Goal: Task Accomplishment & Management: Use online tool/utility

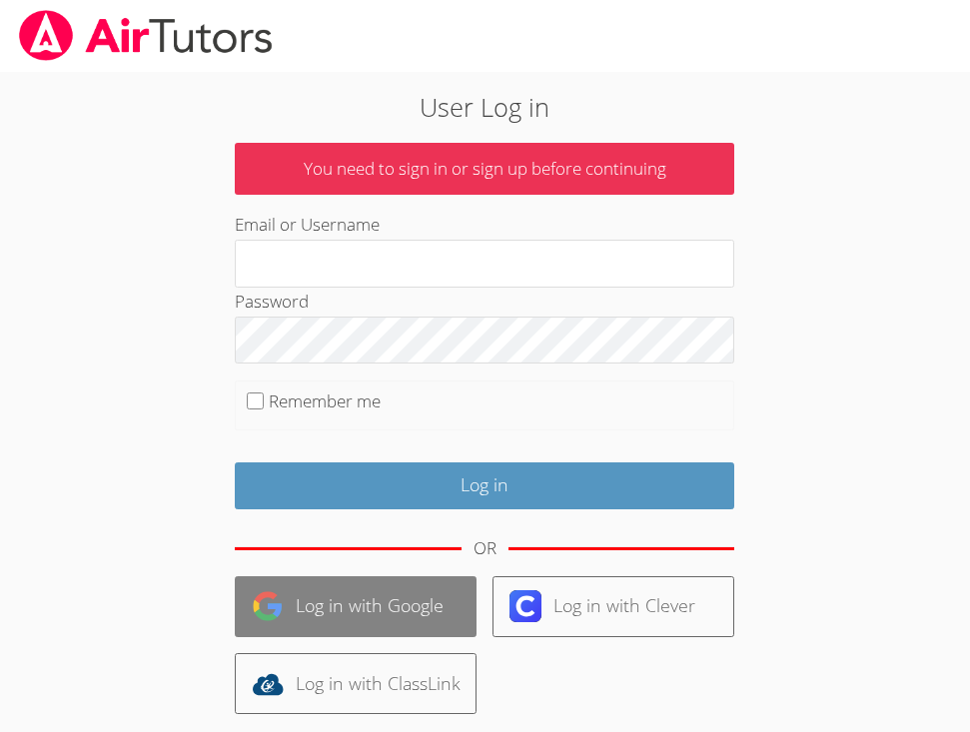
click at [366, 590] on link "Log in with Google" at bounding box center [356, 606] width 242 height 61
click at [355, 602] on link "Log in with Google" at bounding box center [356, 606] width 242 height 61
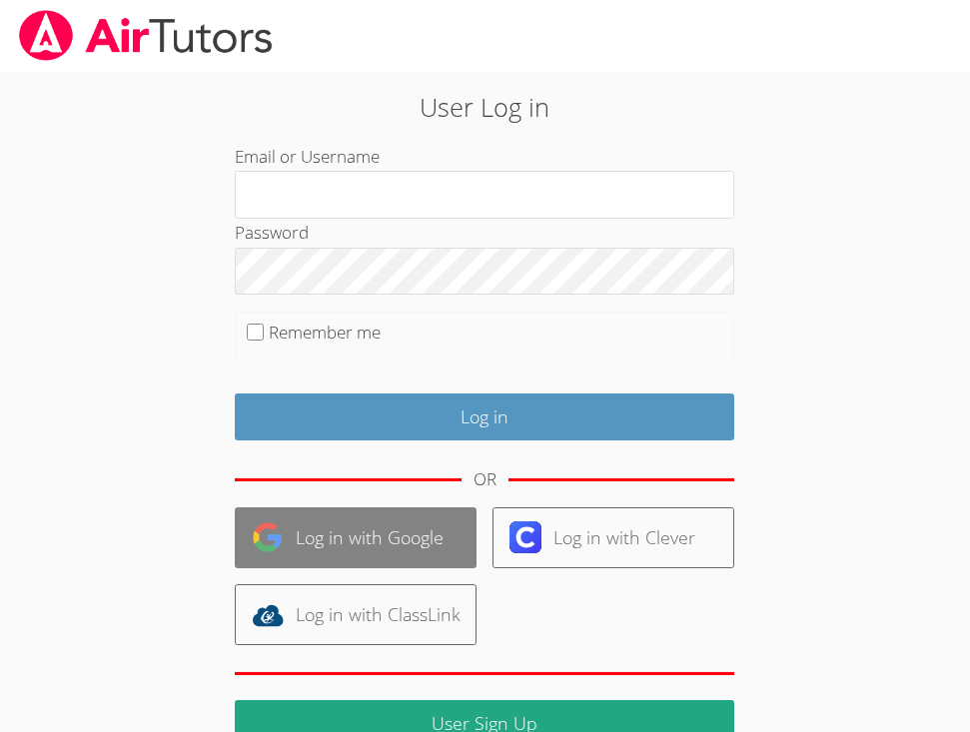
click at [364, 539] on link "Log in with Google" at bounding box center [356, 537] width 242 height 61
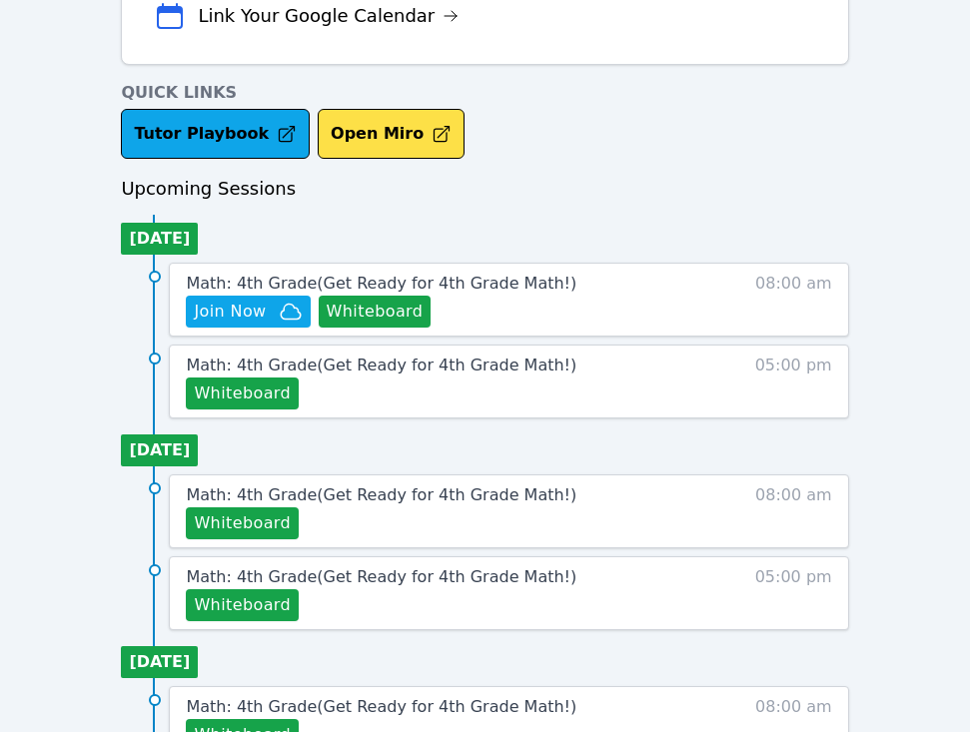
scroll to position [720, 0]
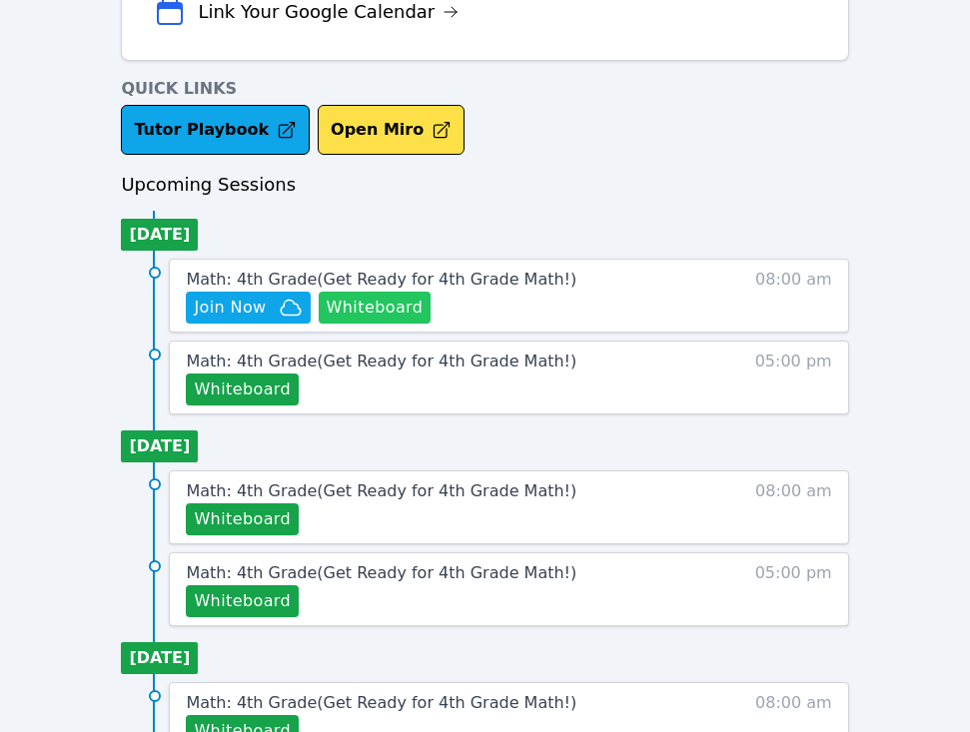
click at [351, 313] on button "Whiteboard" at bounding box center [375, 308] width 113 height 32
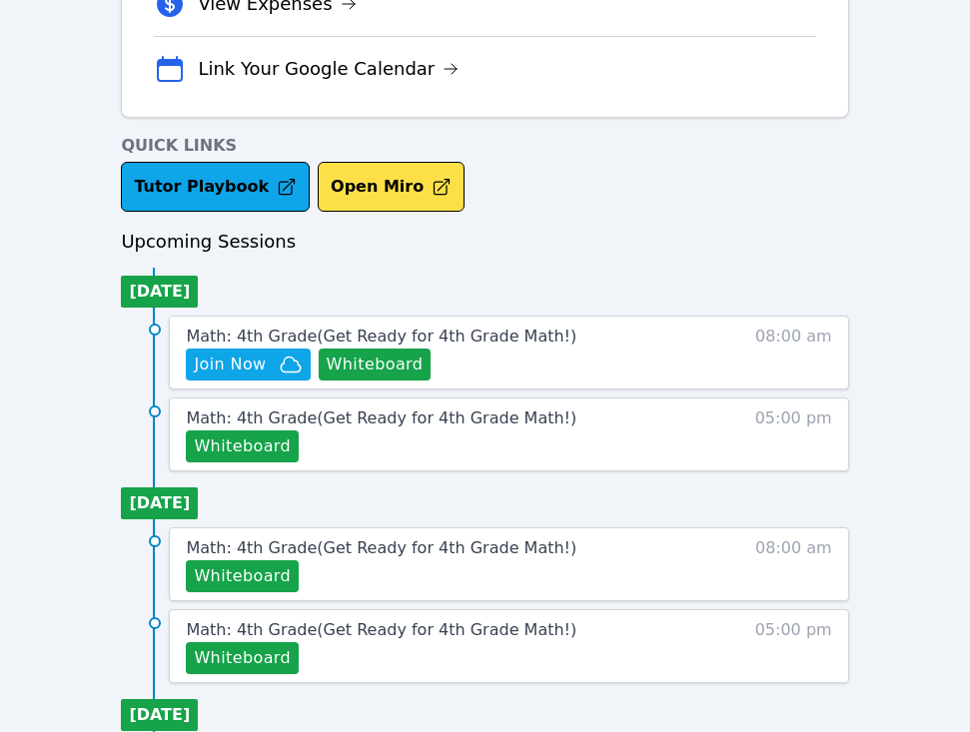
scroll to position [673, 0]
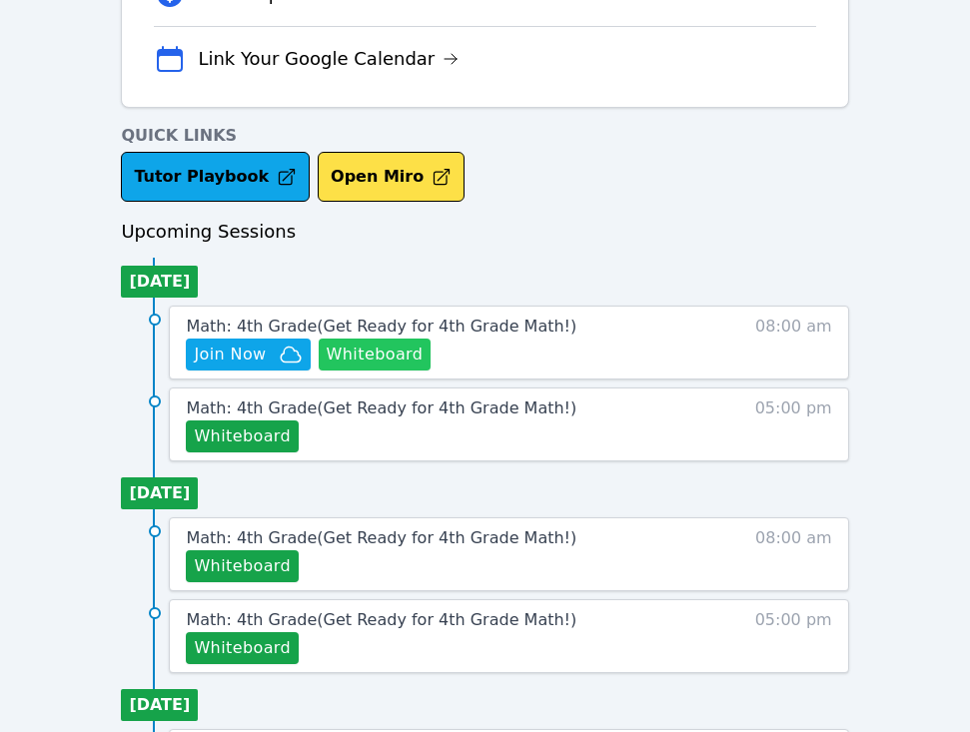
click at [368, 361] on button "Whiteboard" at bounding box center [375, 355] width 113 height 32
click at [303, 328] on span "Math: 4th Grade ( Get Ready for 4th Grade Math! )" at bounding box center [381, 326] width 391 height 19
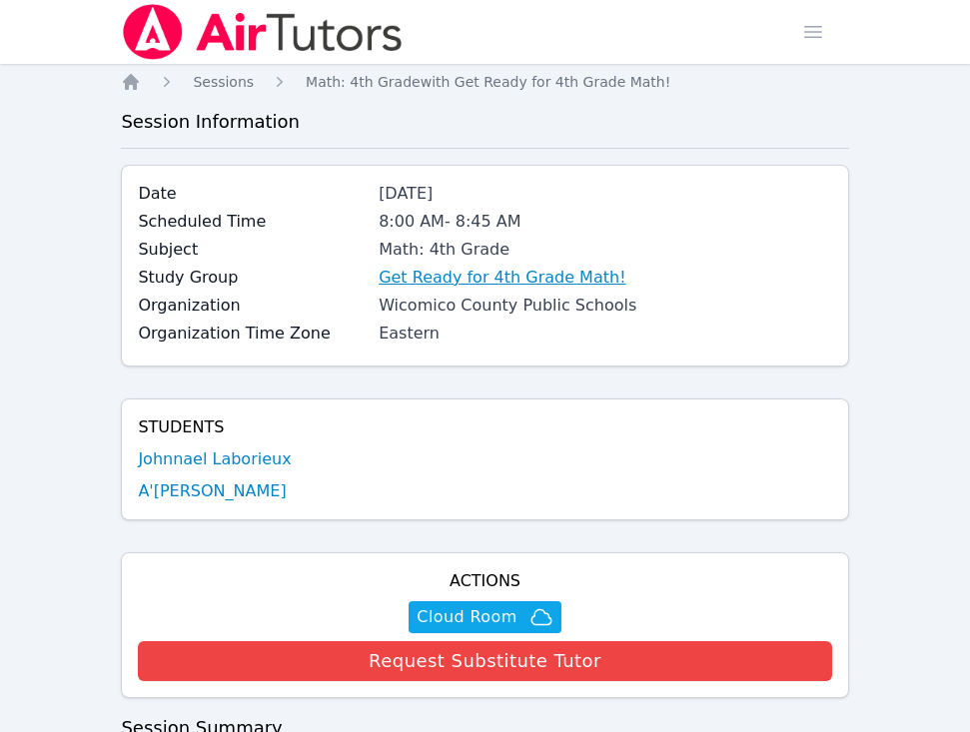
click at [462, 278] on link "Get Ready for 4th Grade Math!" at bounding box center [502, 278] width 247 height 24
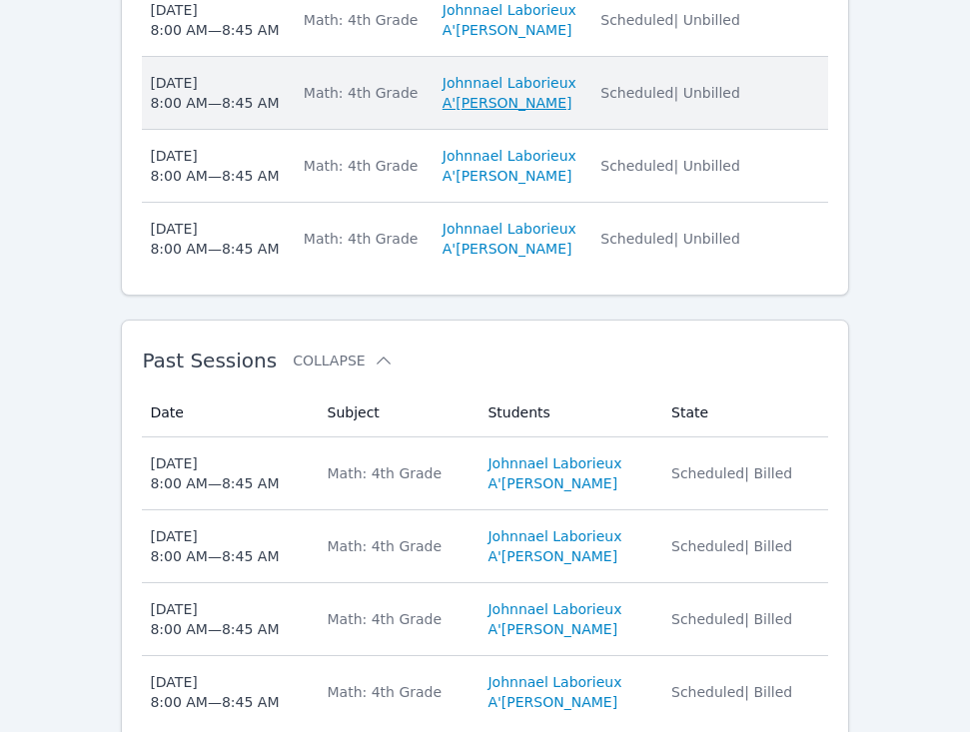
scroll to position [982, 0]
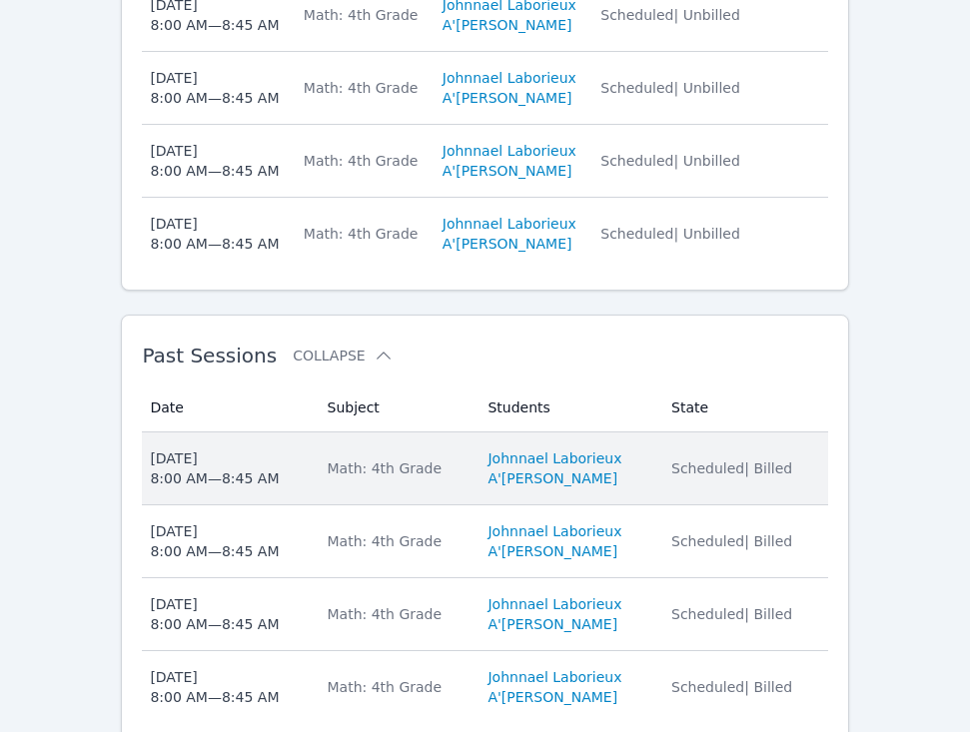
click at [409, 473] on div "Math: 4th Grade" at bounding box center [396, 469] width 137 height 20
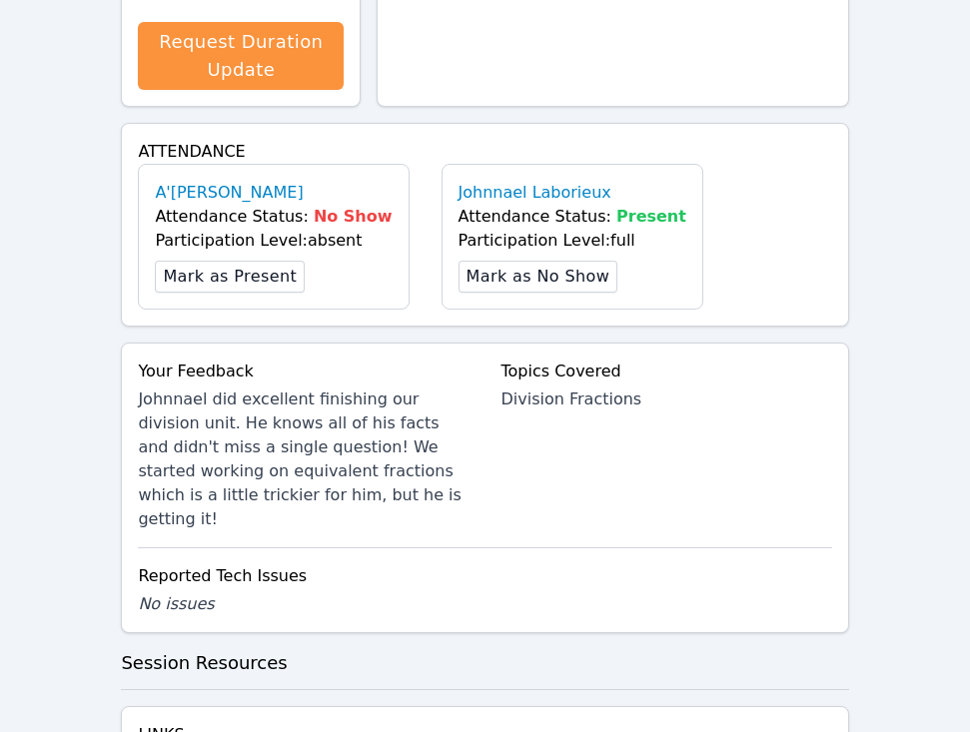
scroll to position [687, 0]
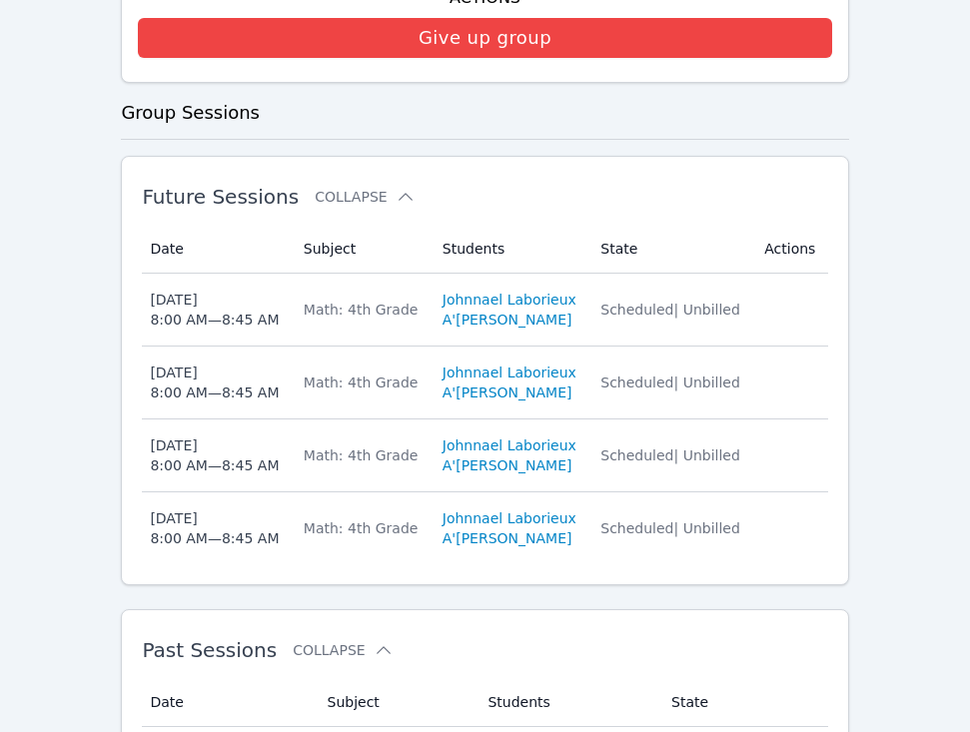
scroll to position [982, 0]
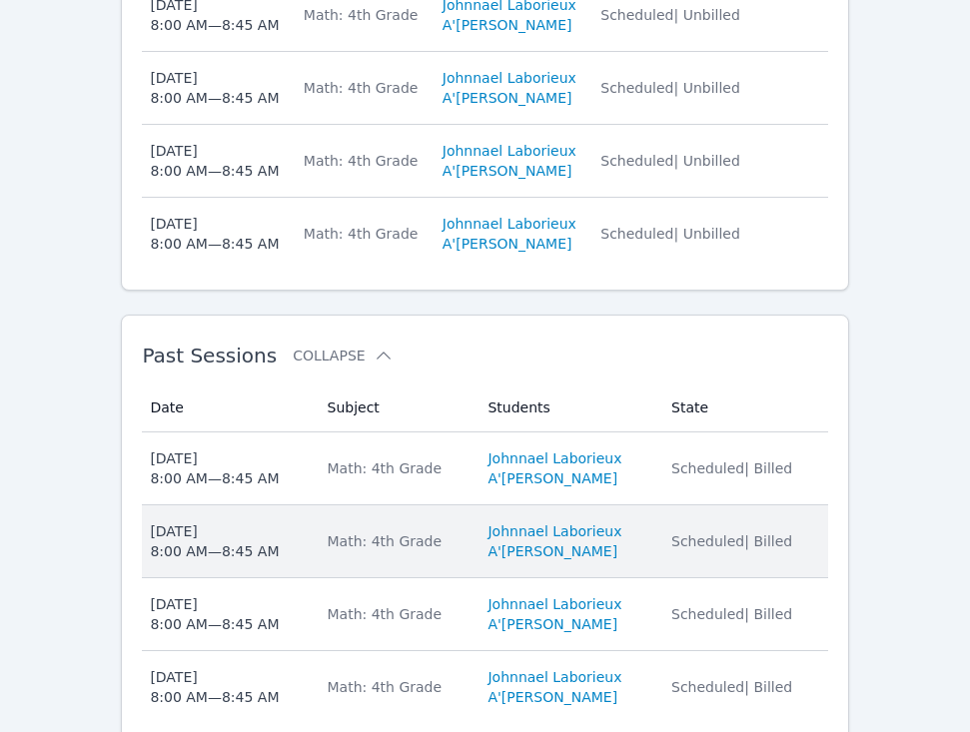
click at [422, 536] on div "Math: 4th Grade" at bounding box center [396, 541] width 137 height 20
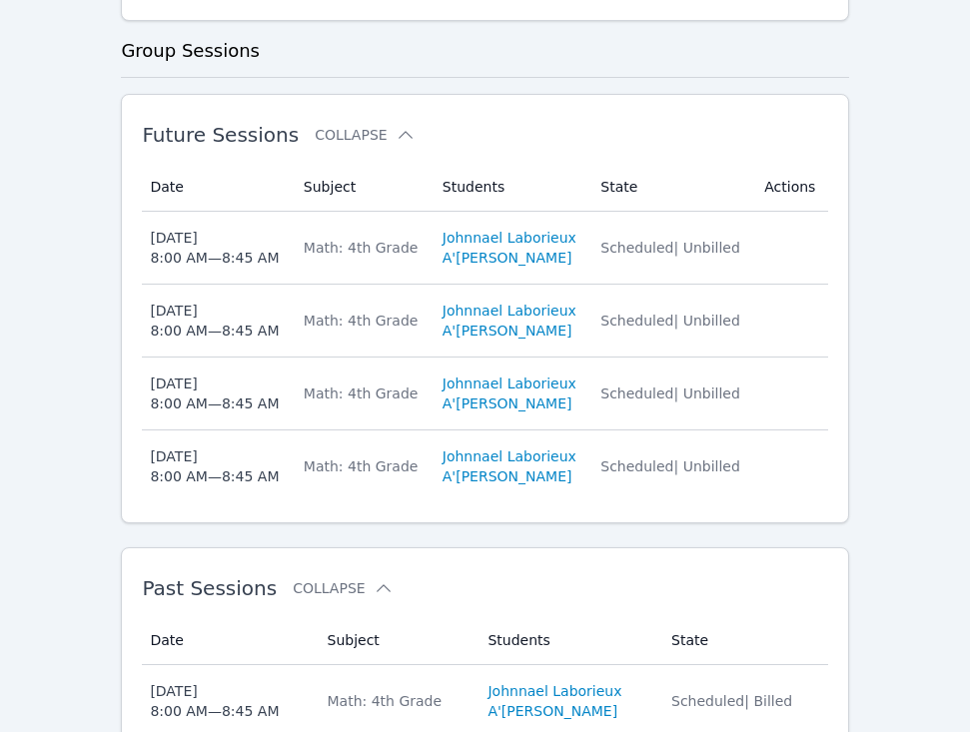
scroll to position [1060, 0]
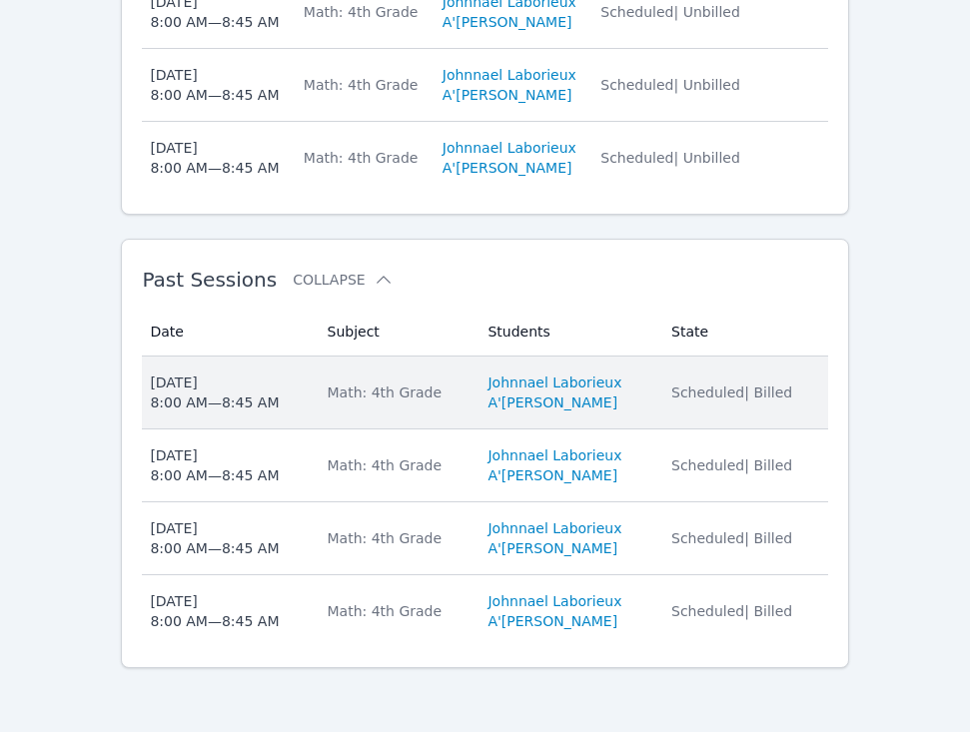
click at [341, 395] on div "Math: 4th Grade" at bounding box center [396, 393] width 137 height 20
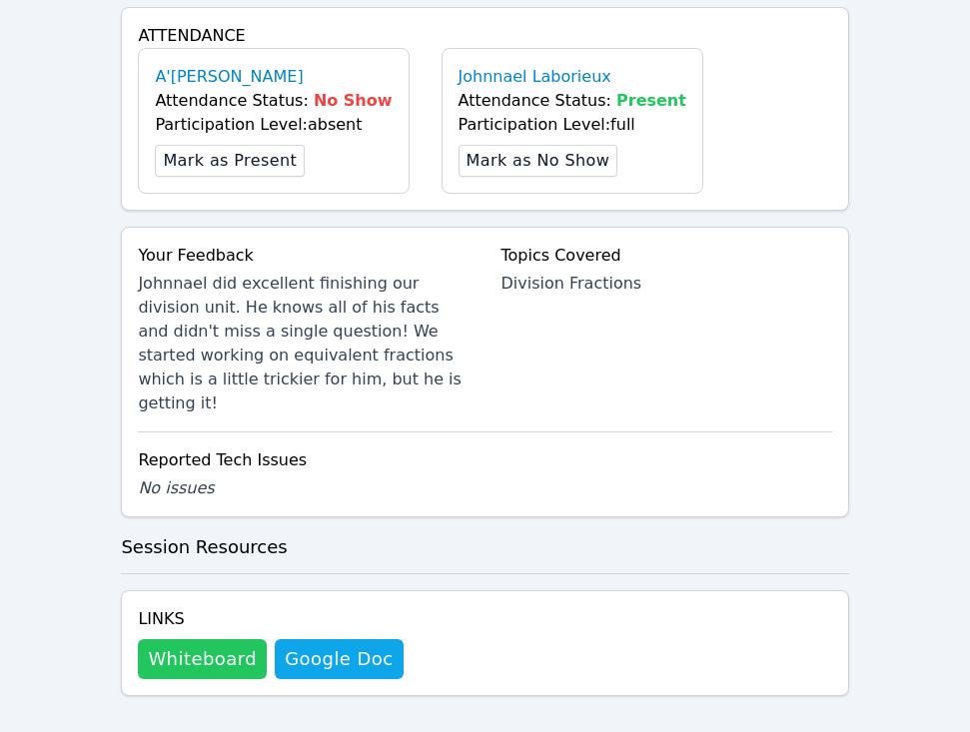
click at [195, 639] on button "Whiteboard" at bounding box center [202, 659] width 129 height 40
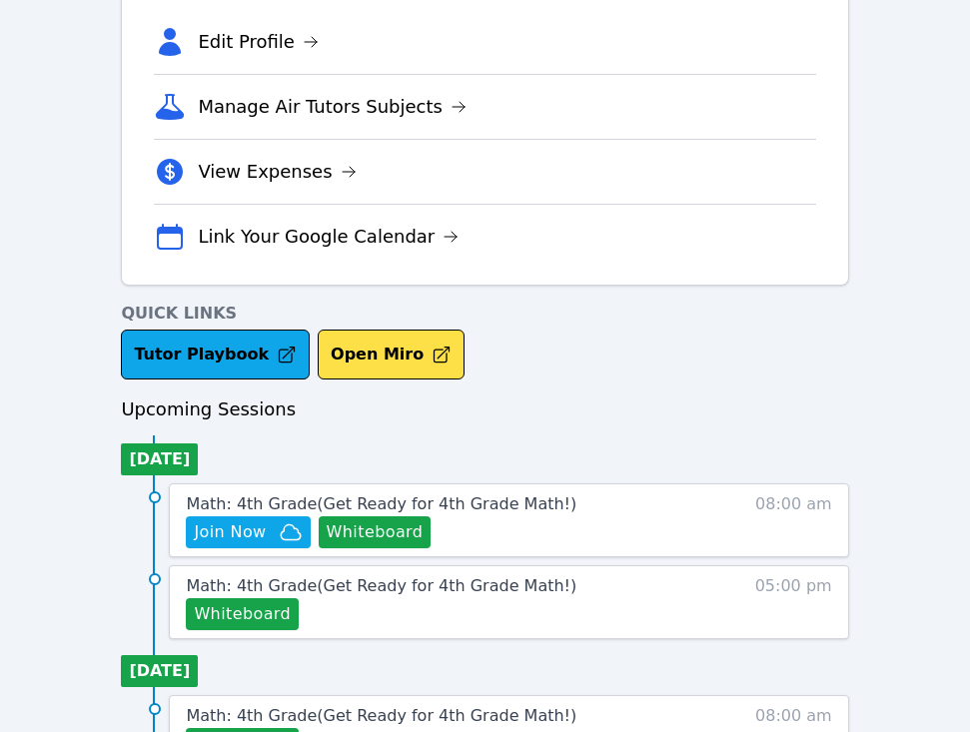
scroll to position [589, 0]
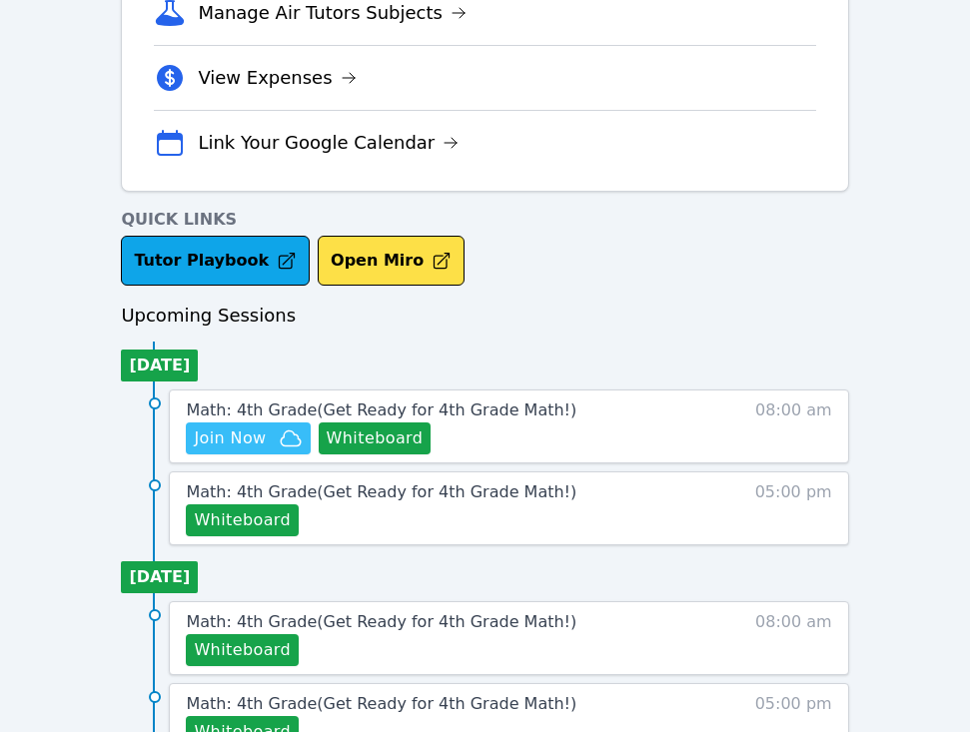
click at [236, 438] on span "Join Now" at bounding box center [230, 439] width 72 height 24
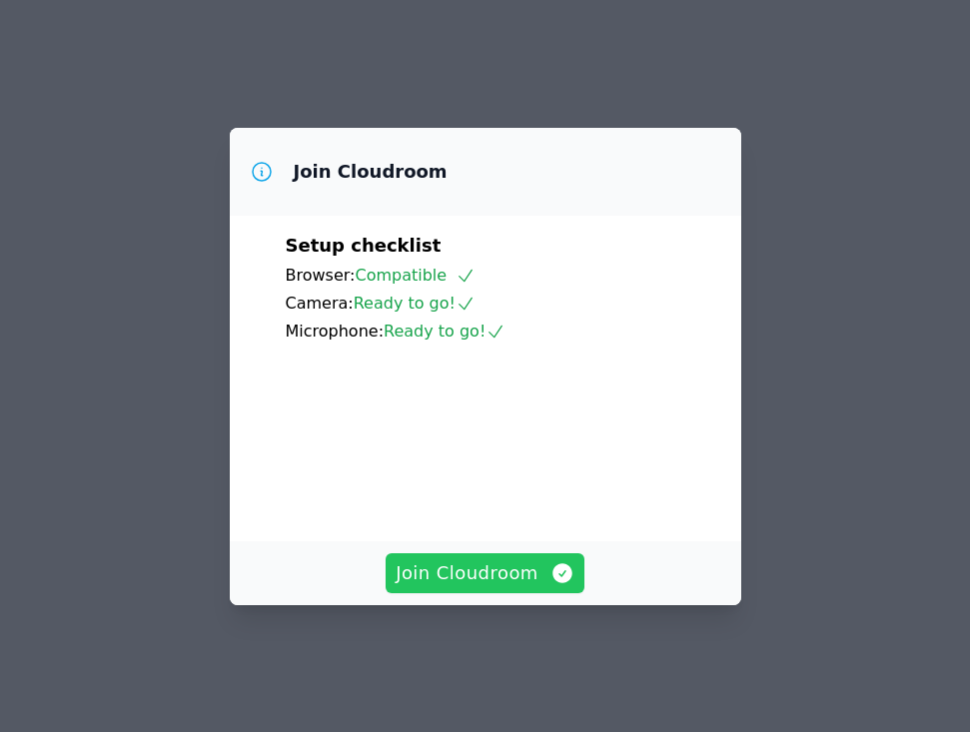
click at [467, 587] on span "Join Cloudroom" at bounding box center [485, 573] width 179 height 28
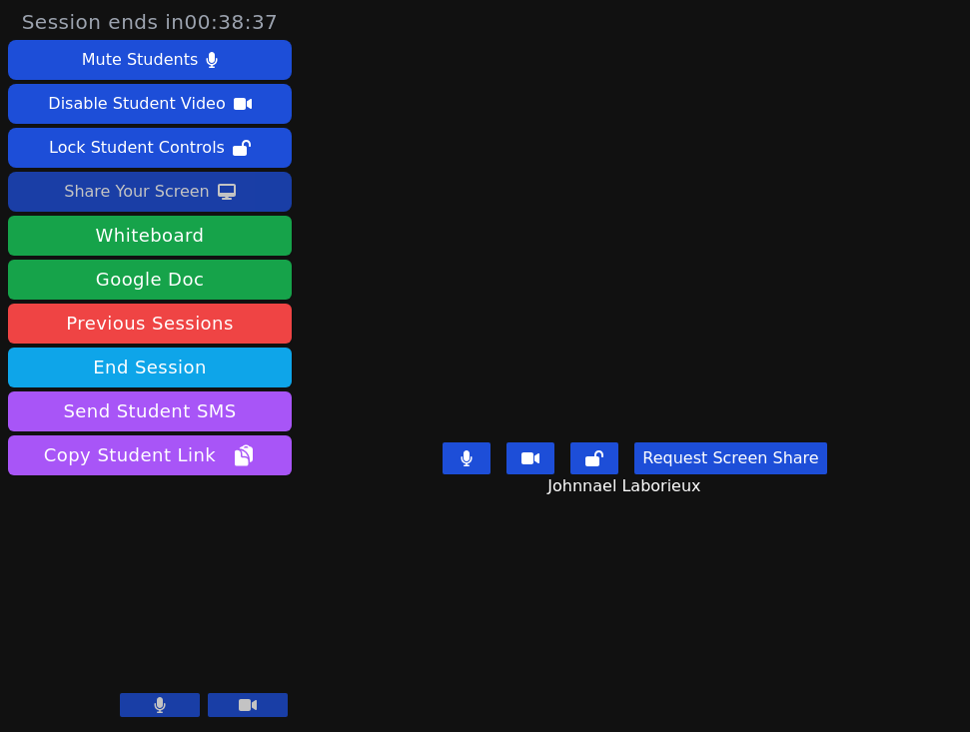
click at [218, 192] on icon at bounding box center [227, 192] width 18 height 16
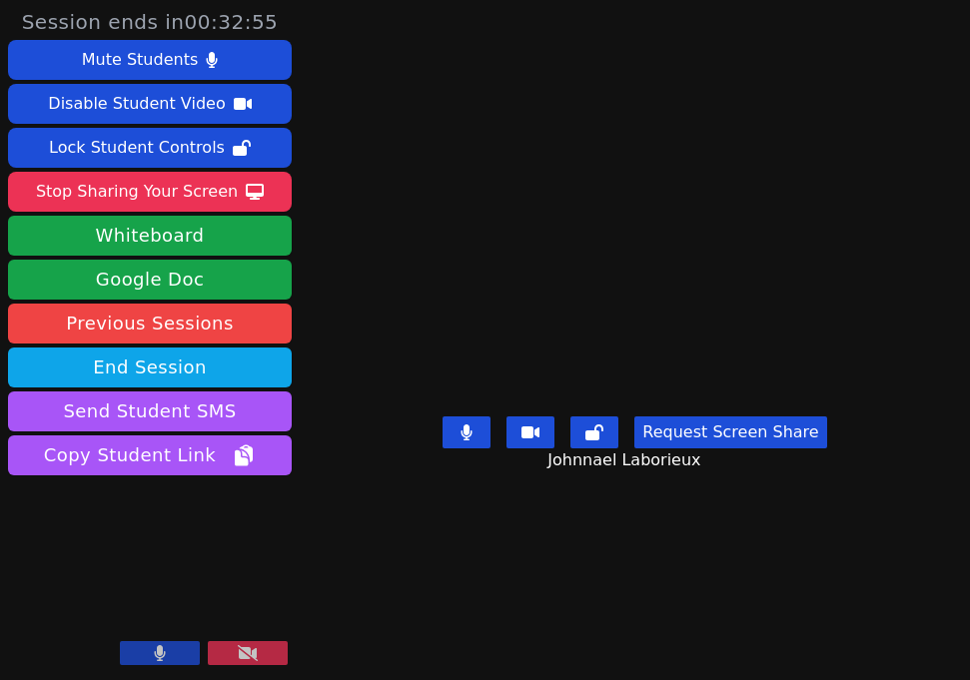
click at [677, 255] on video at bounding box center [634, 300] width 300 height 216
click at [455, 610] on main "Johnnael Laborieux Request Screen Share [PERSON_NAME]" at bounding box center [635, 340] width 479 height 680
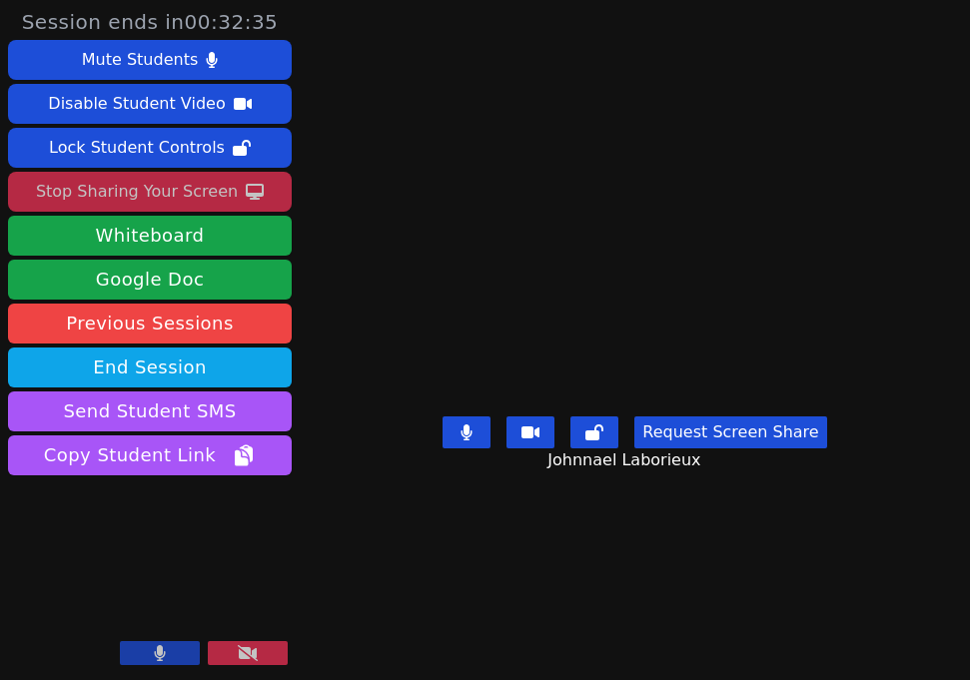
click at [139, 201] on div "Stop Sharing Your Screen" at bounding box center [137, 192] width 202 height 32
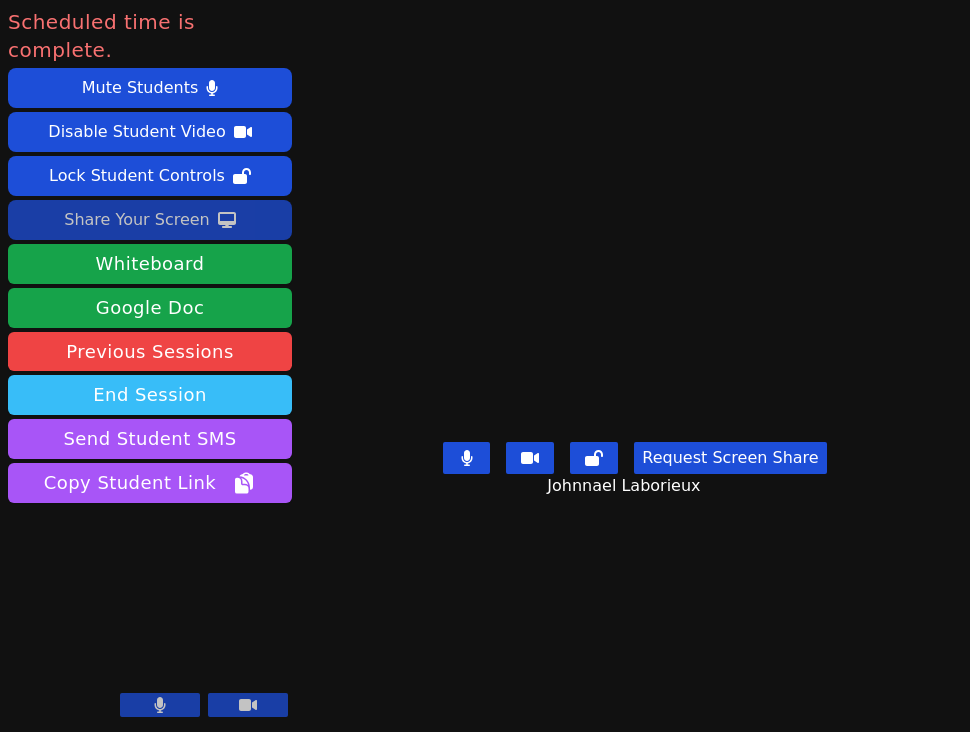
click at [225, 376] on button "End Session" at bounding box center [150, 396] width 284 height 40
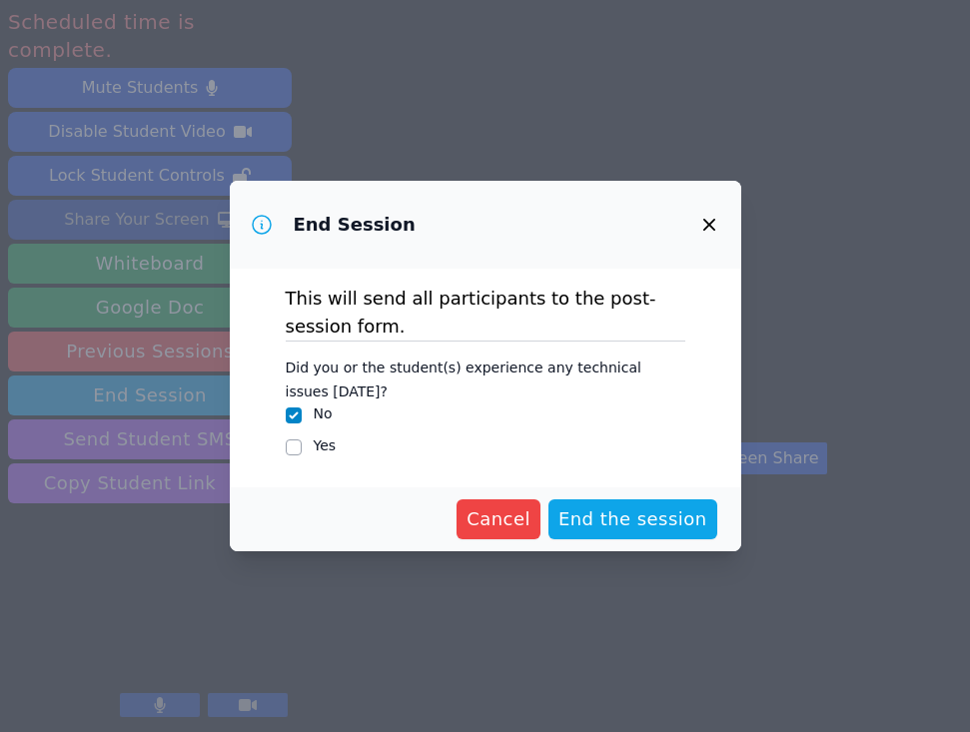
click at [314, 451] on label "Yes" at bounding box center [325, 446] width 23 height 16
click at [302, 451] on input "Yes" at bounding box center [294, 448] width 16 height 16
checkbox input "true"
checkbox input "false"
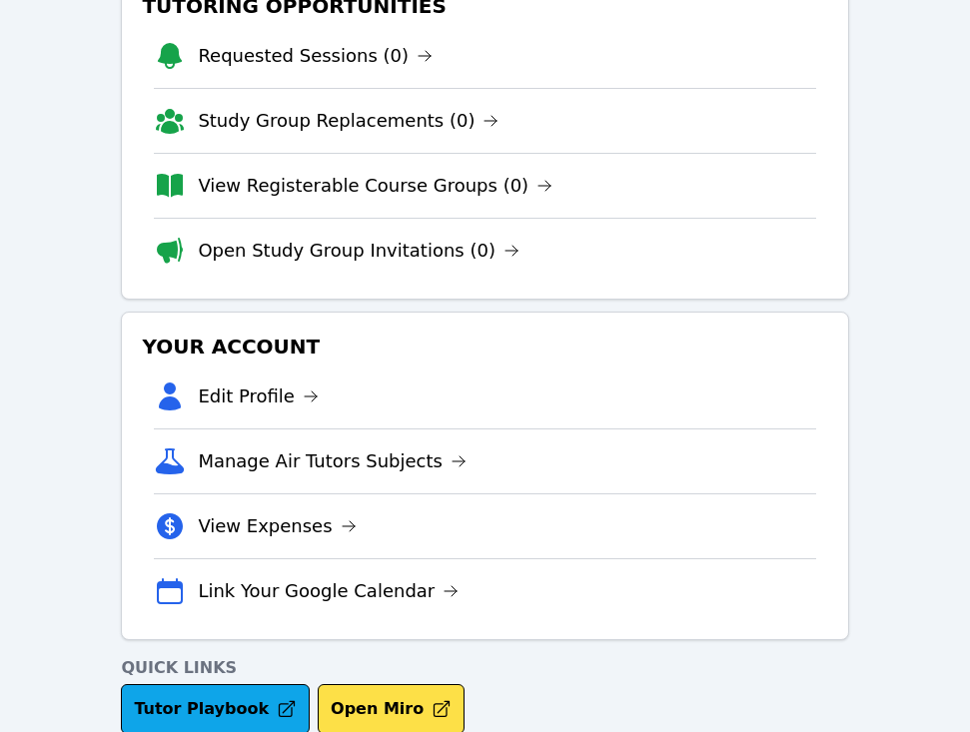
scroll to position [16, 0]
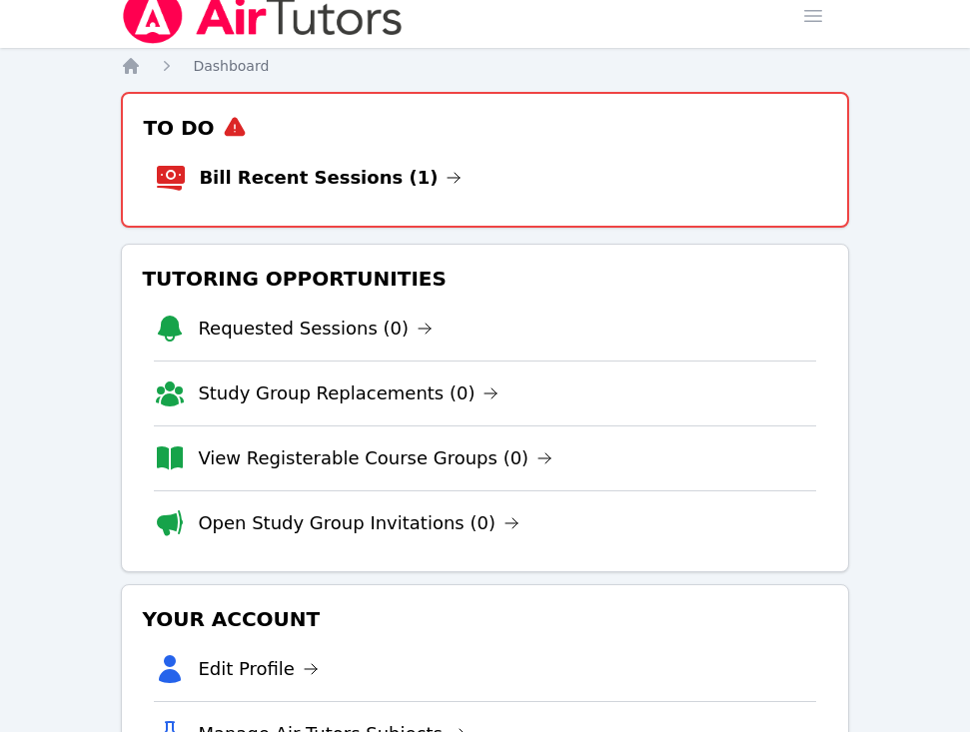
click at [298, 162] on li "Bill Recent Sessions (1)" at bounding box center [484, 178] width 659 height 64
click at [301, 178] on link "Bill Recent Sessions (1)" at bounding box center [330, 178] width 263 height 28
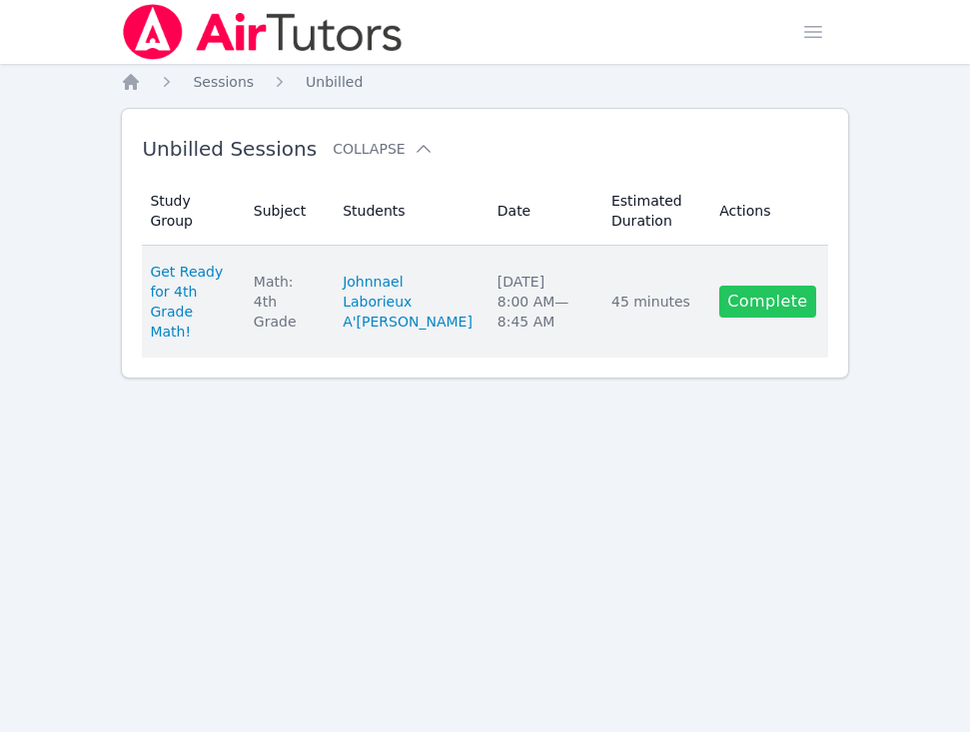
click at [753, 309] on link "Complete" at bounding box center [767, 302] width 96 height 32
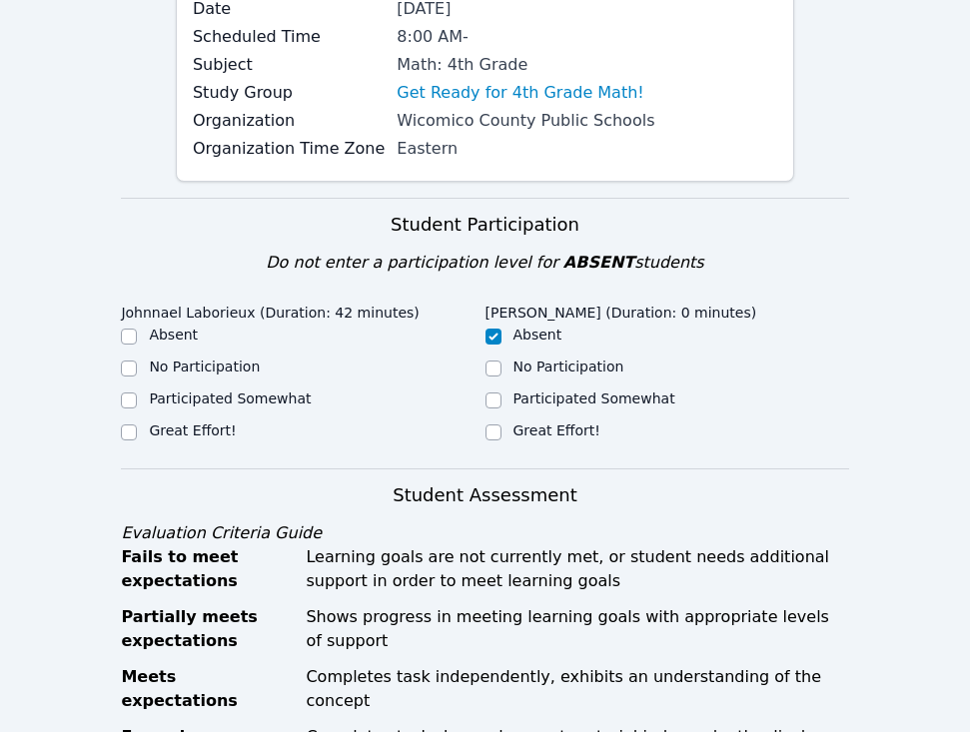
click at [211, 427] on label "Great Effort!" at bounding box center [192, 431] width 87 height 16
click at [137, 427] on input "Great Effort!" at bounding box center [129, 433] width 16 height 16
checkbox input "true"
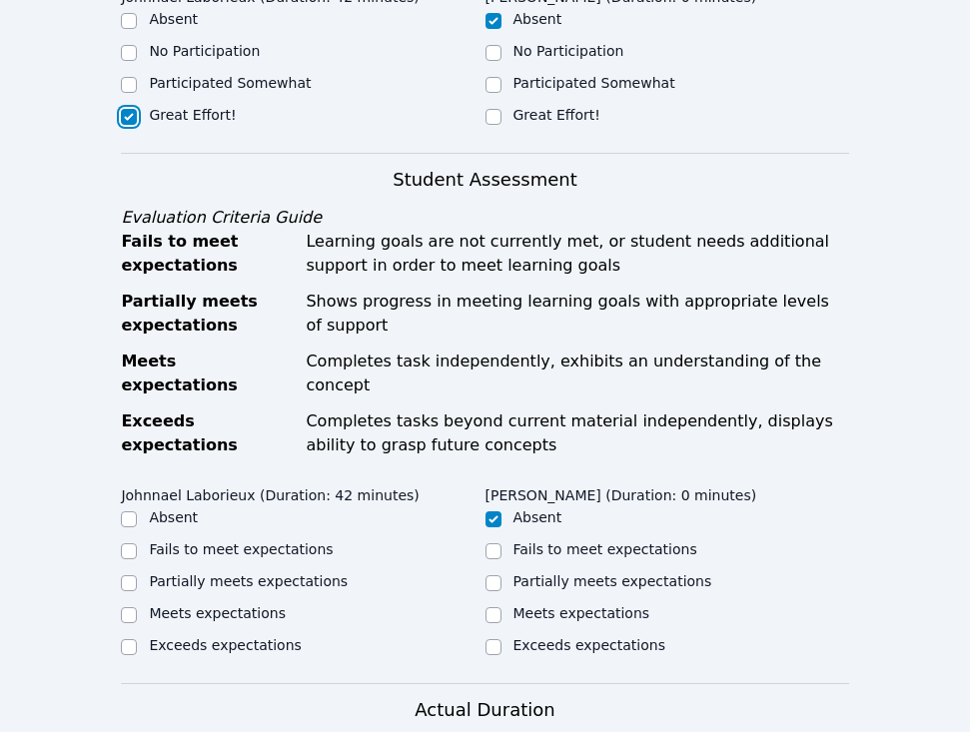
scroll to position [556, 0]
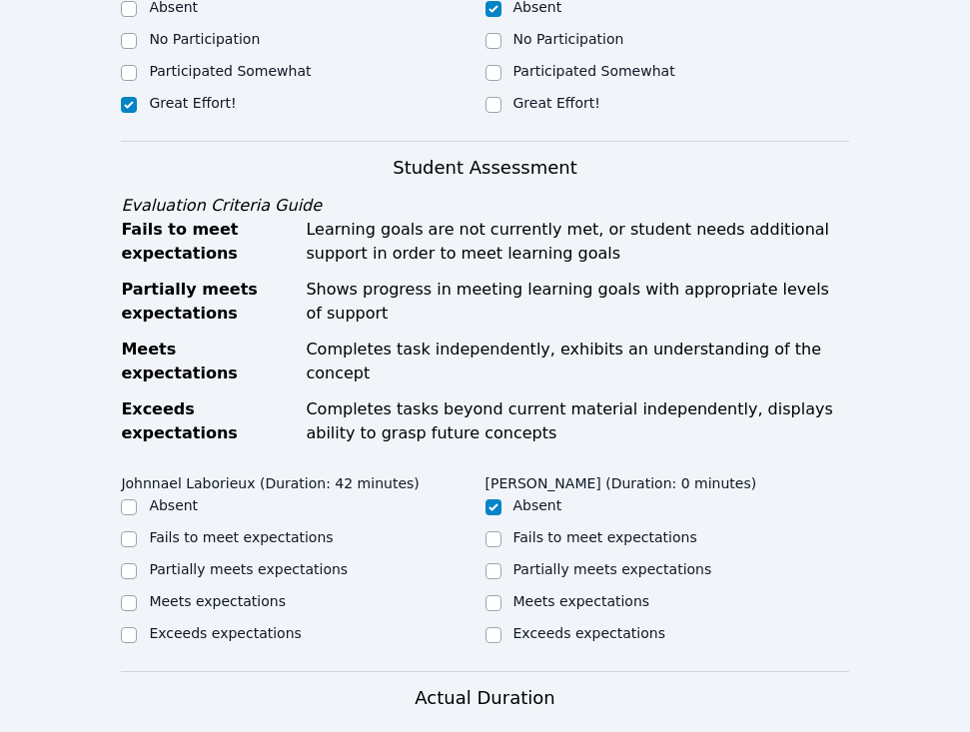
click at [166, 593] on label "Meets expectations" at bounding box center [217, 601] width 137 height 16
click at [137, 595] on input "Meets expectations" at bounding box center [129, 603] width 16 height 16
checkbox input "true"
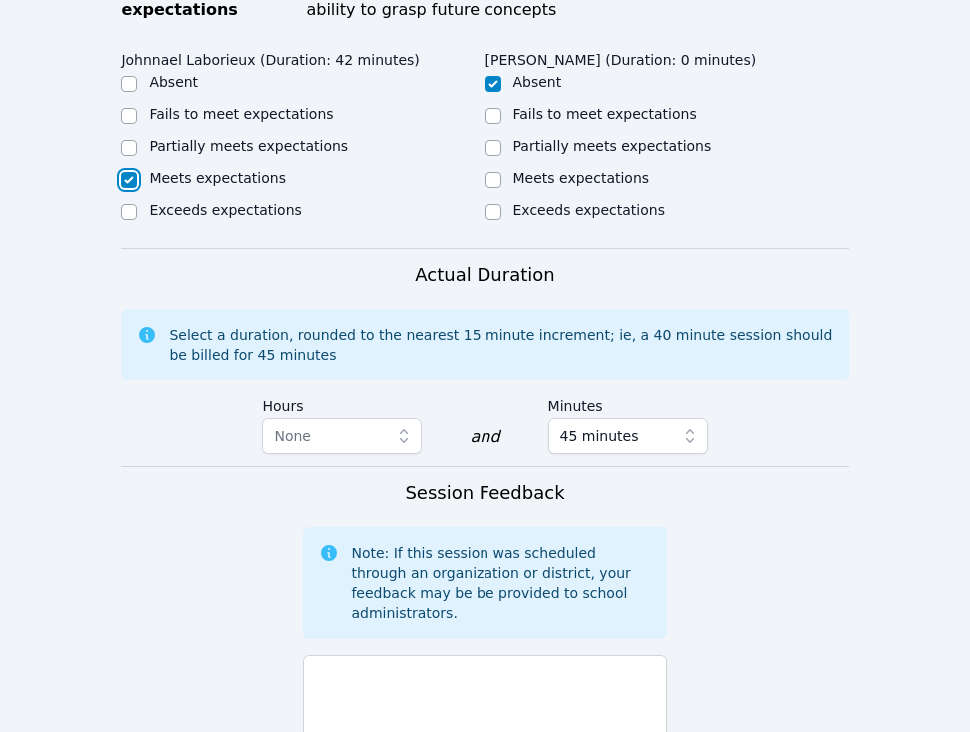
scroll to position [1180, 0]
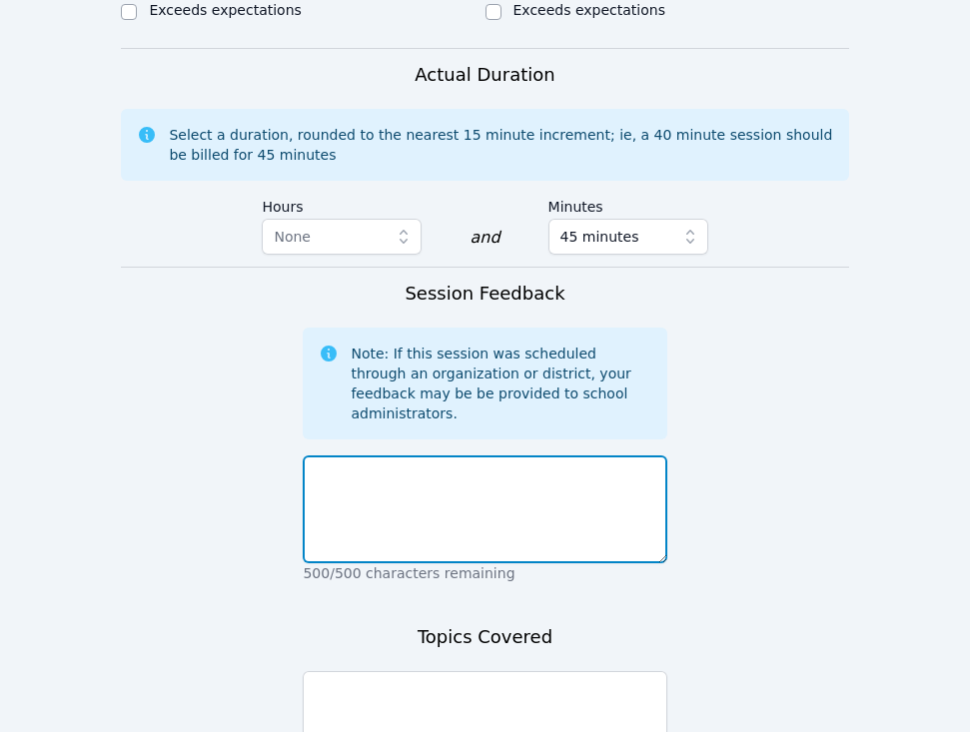
click at [401, 486] on textarea at bounding box center [485, 510] width 364 height 108
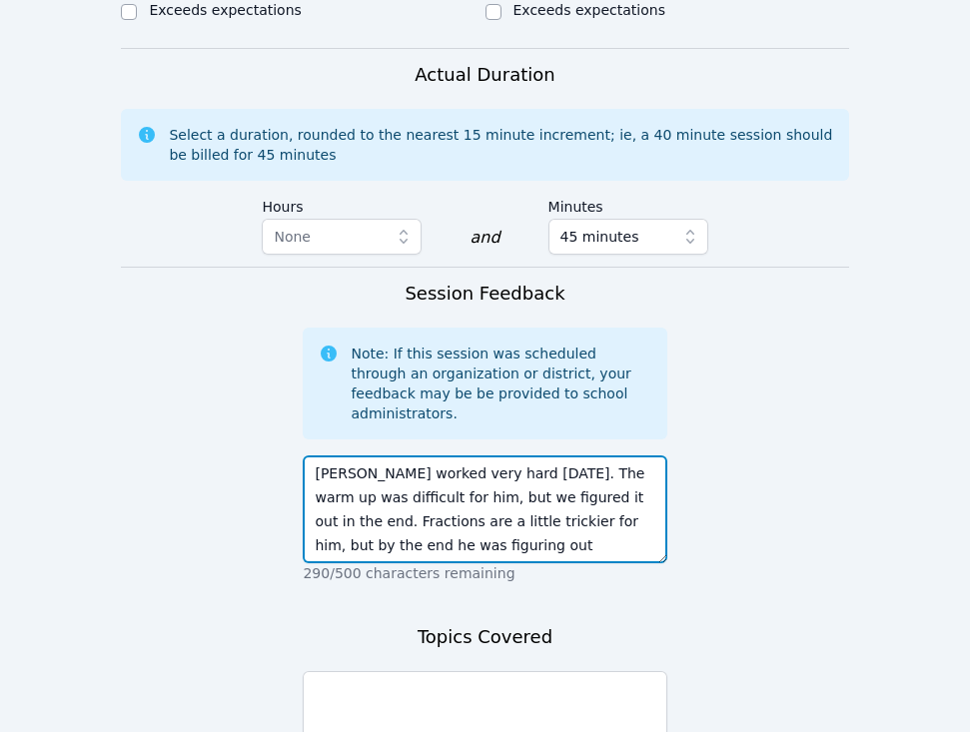
type textarea "Johnnael worked very hard today. The warm up was difficult for him, but we figu…"
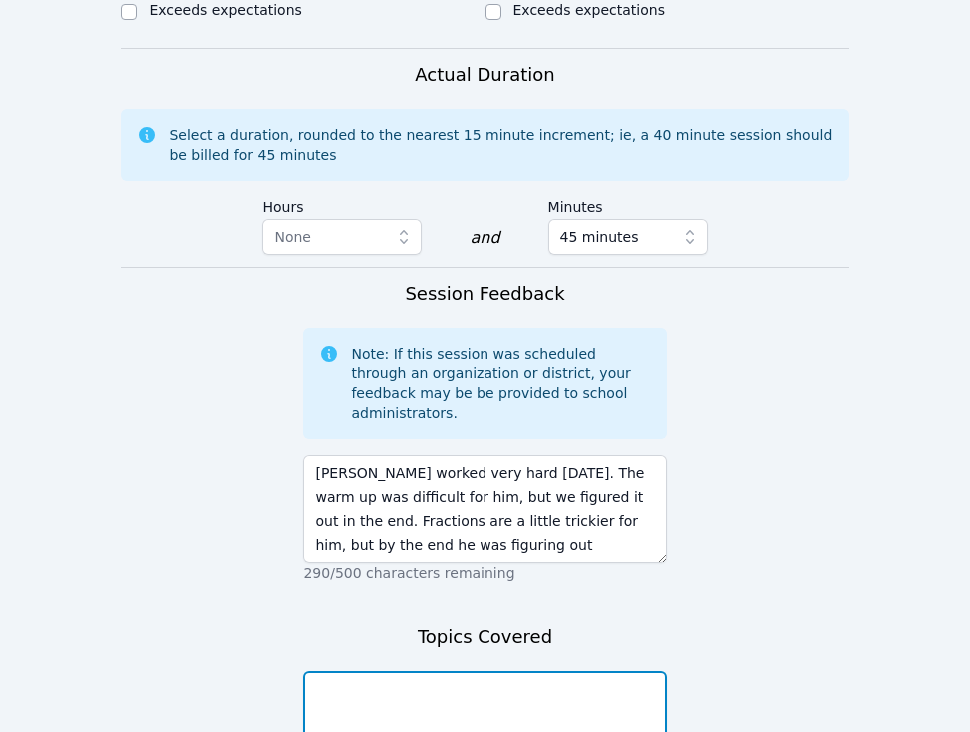
type textarea "e"
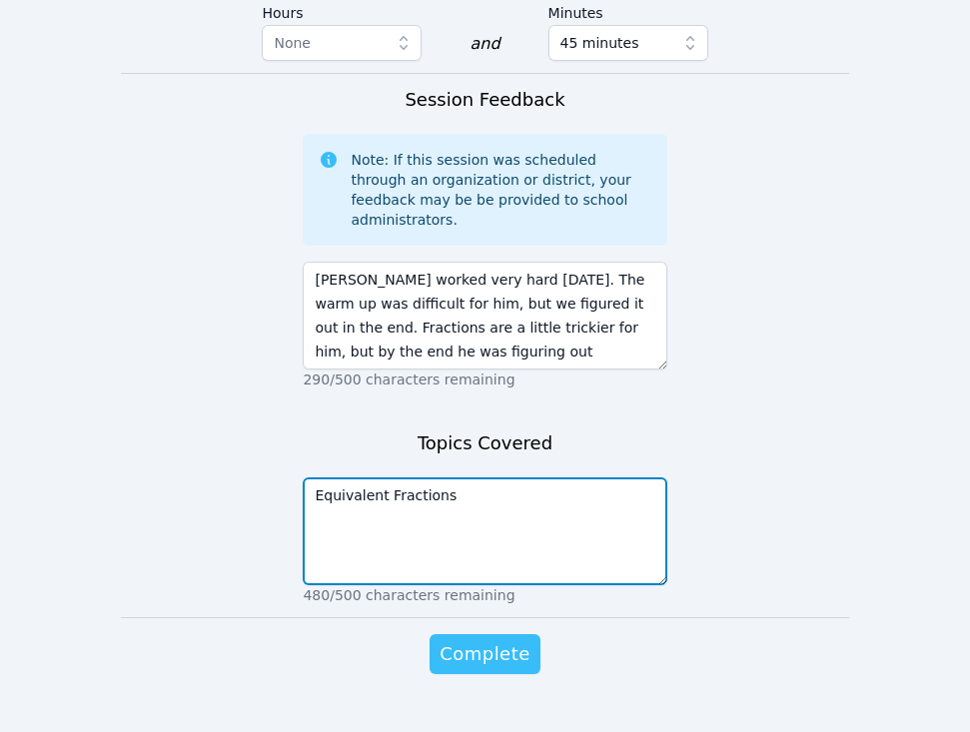
type textarea "Equivalent Fractions"
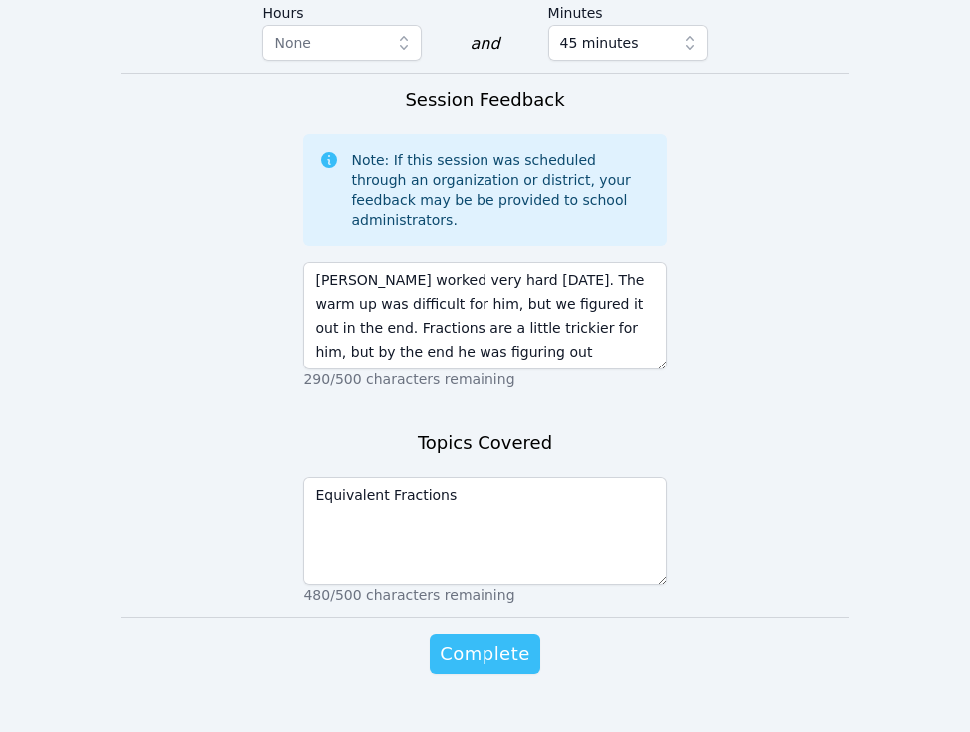
click at [482, 640] on span "Complete" at bounding box center [485, 654] width 90 height 28
